Goal: Task Accomplishment & Management: Manage account settings

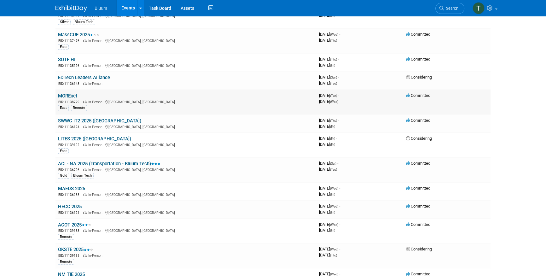
scroll to position [200, 0]
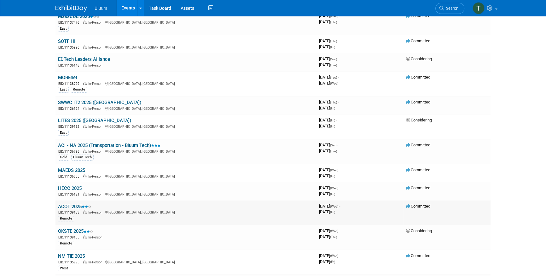
click at [66, 204] on link "ACOT 2025" at bounding box center [74, 207] width 33 height 6
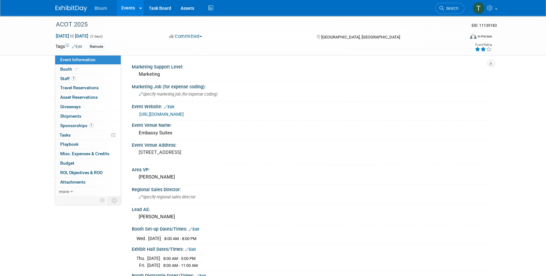
click at [79, 46] on link "Edit" at bounding box center [77, 46] width 10 height 4
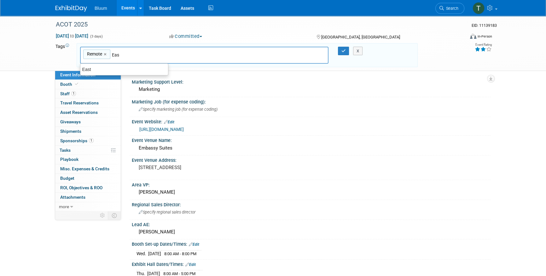
type input "East"
click at [93, 66] on div "East" at bounding box center [124, 69] width 88 height 9
type input "Remote, East"
type input "Boxlight"
click at [101, 66] on div "Boxlight" at bounding box center [124, 69] width 88 height 9
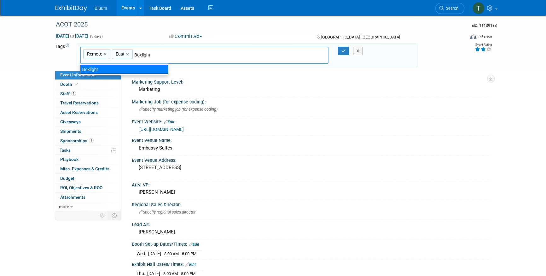
type input "Remote, East, Boxlight"
click at [341, 50] on icon "button" at bounding box center [343, 51] width 4 height 4
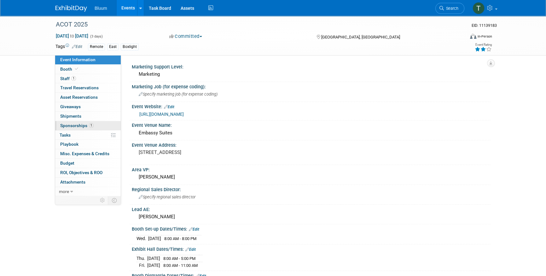
click at [75, 126] on span "Sponsorships 1" at bounding box center [76, 125] width 33 height 5
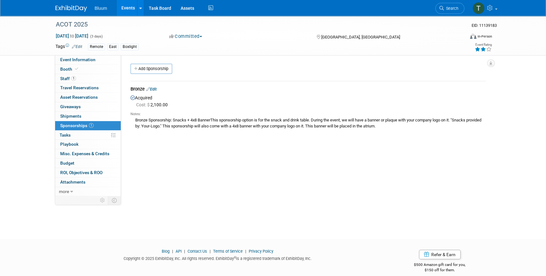
click at [129, 6] on link "Events" at bounding box center [128, 8] width 23 height 16
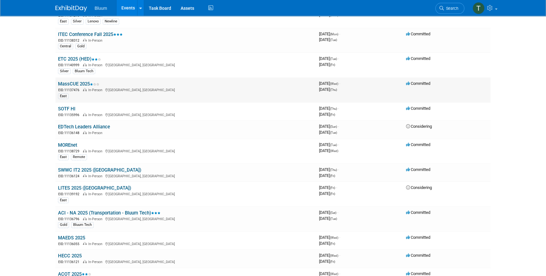
scroll to position [143, 0]
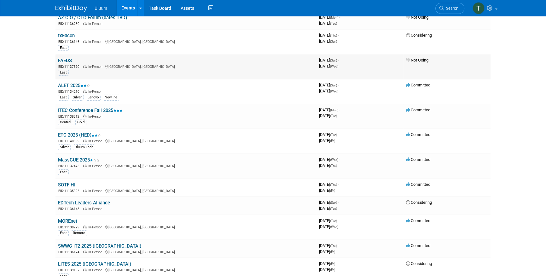
scroll to position [28, 0]
